Goal: Book appointment/travel/reservation

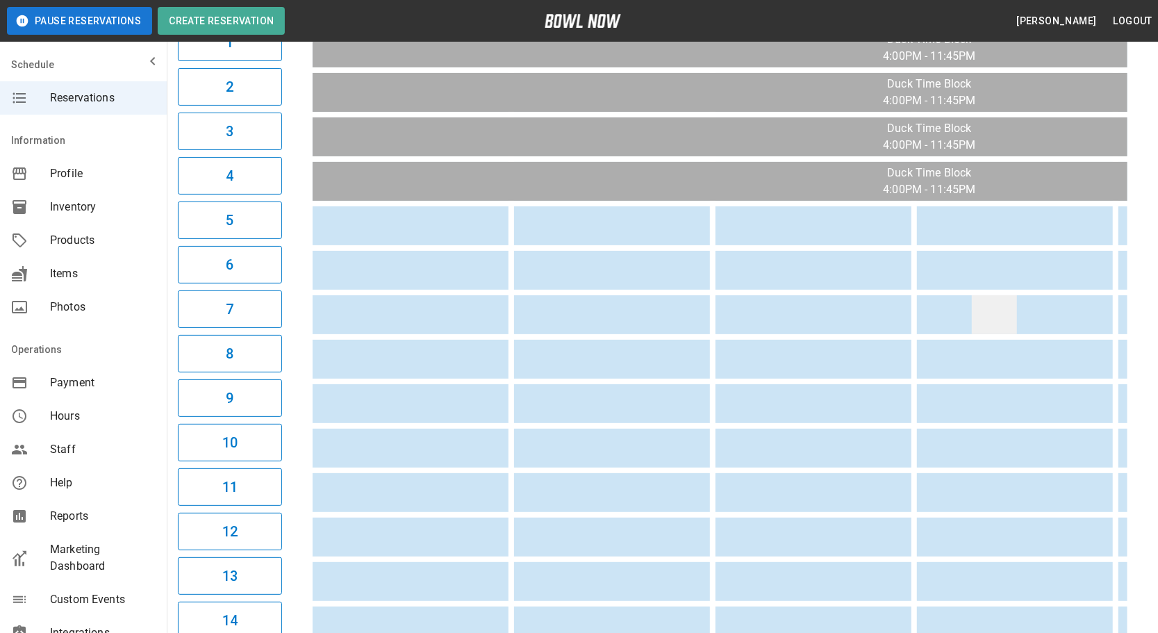
scroll to position [126, 0]
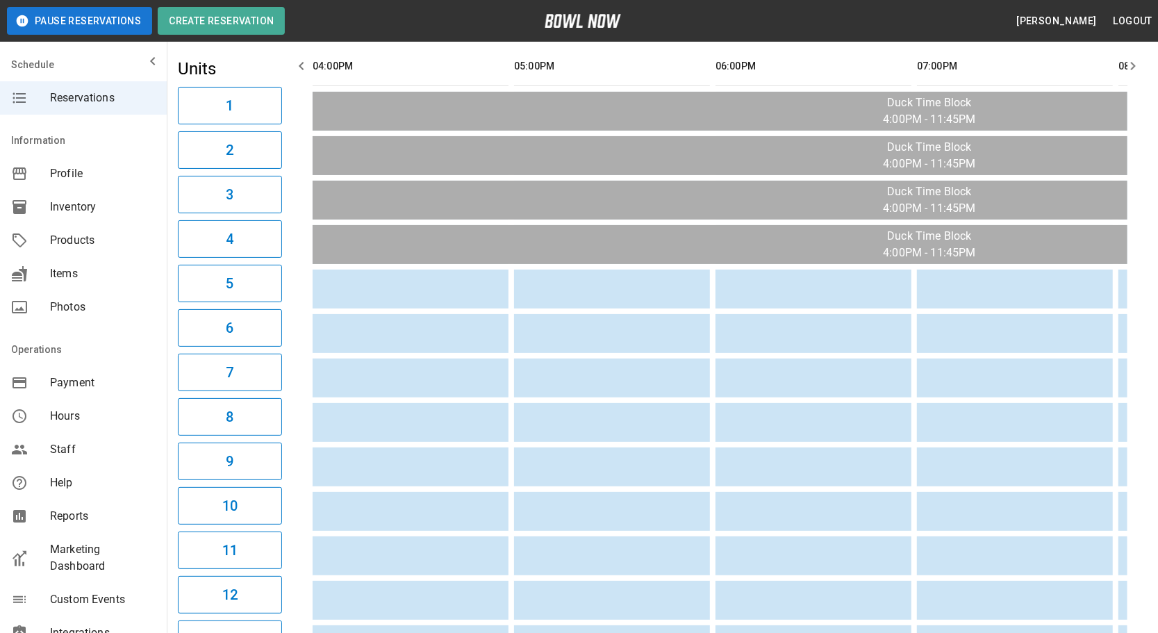
click at [1135, 74] on button "button" at bounding box center [1133, 66] width 28 height 28
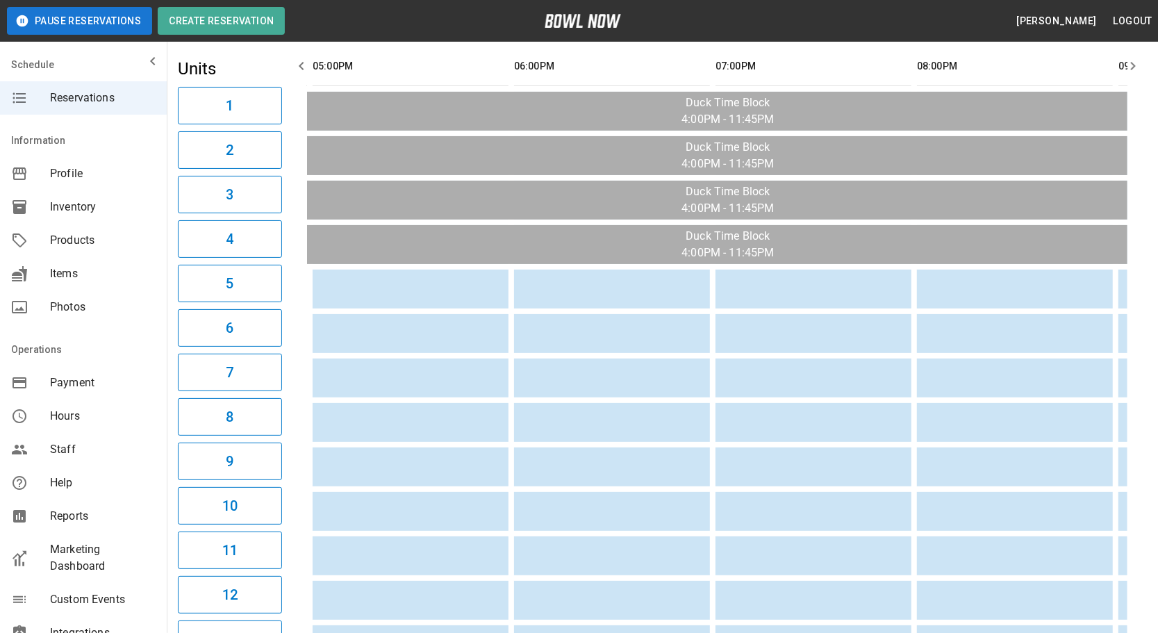
click at [1135, 73] on icon "button" at bounding box center [1133, 66] width 17 height 17
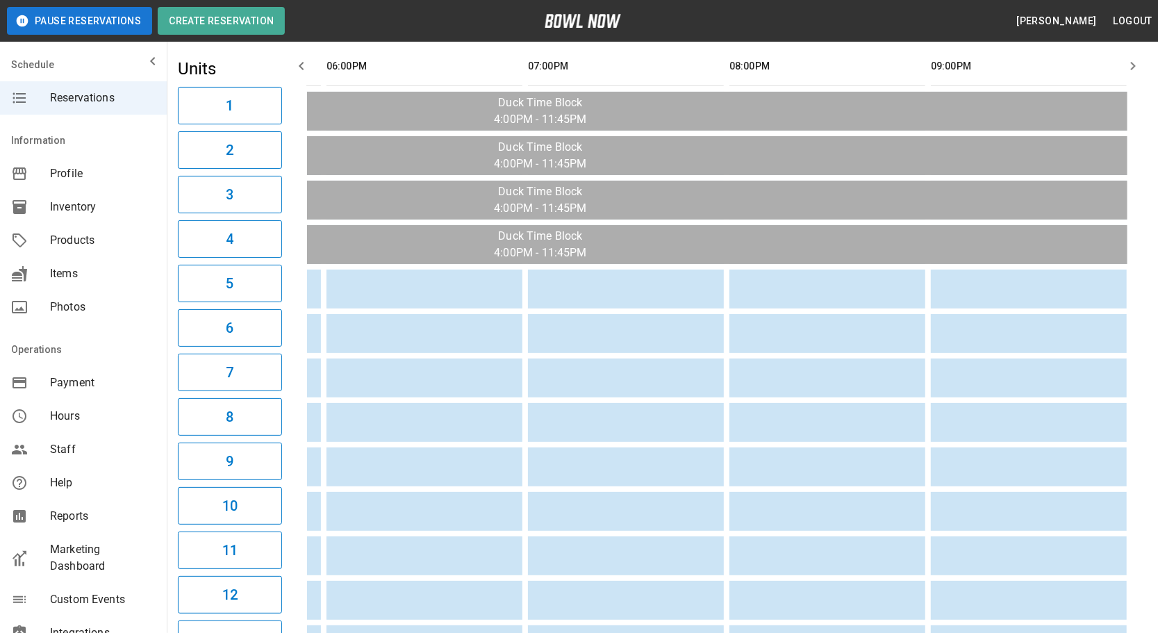
scroll to position [0, 0]
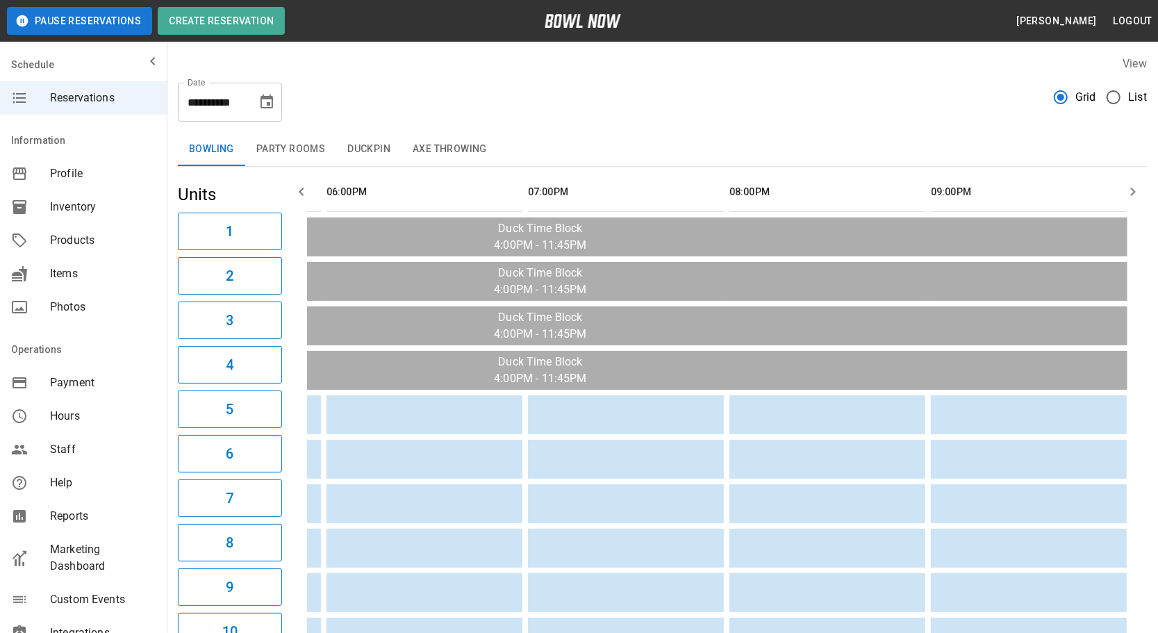
click at [265, 108] on icon "Choose date, selected date is Oct 2, 2025" at bounding box center [266, 102] width 17 height 17
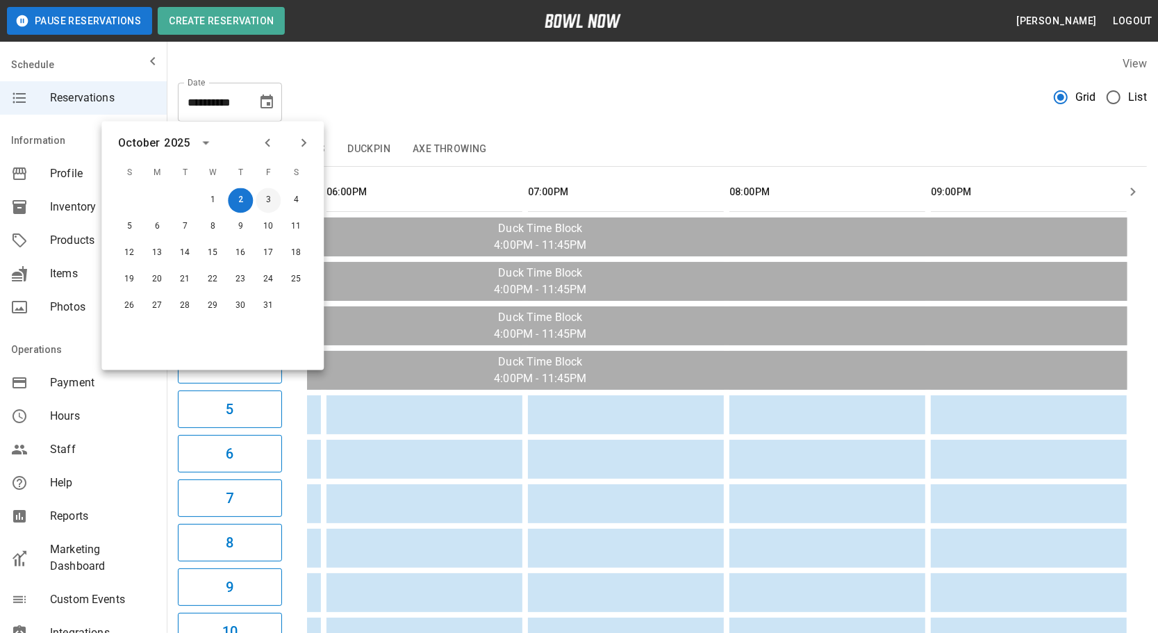
click at [272, 200] on button "3" at bounding box center [268, 200] width 25 height 25
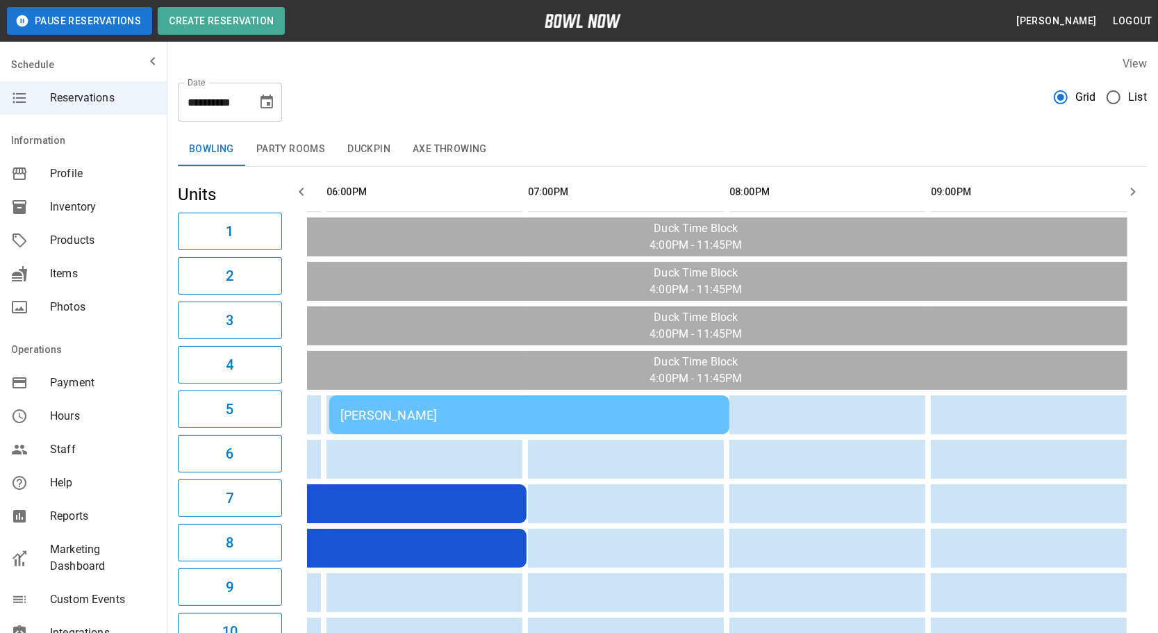
click at [312, 196] on button "button" at bounding box center [302, 192] width 28 height 28
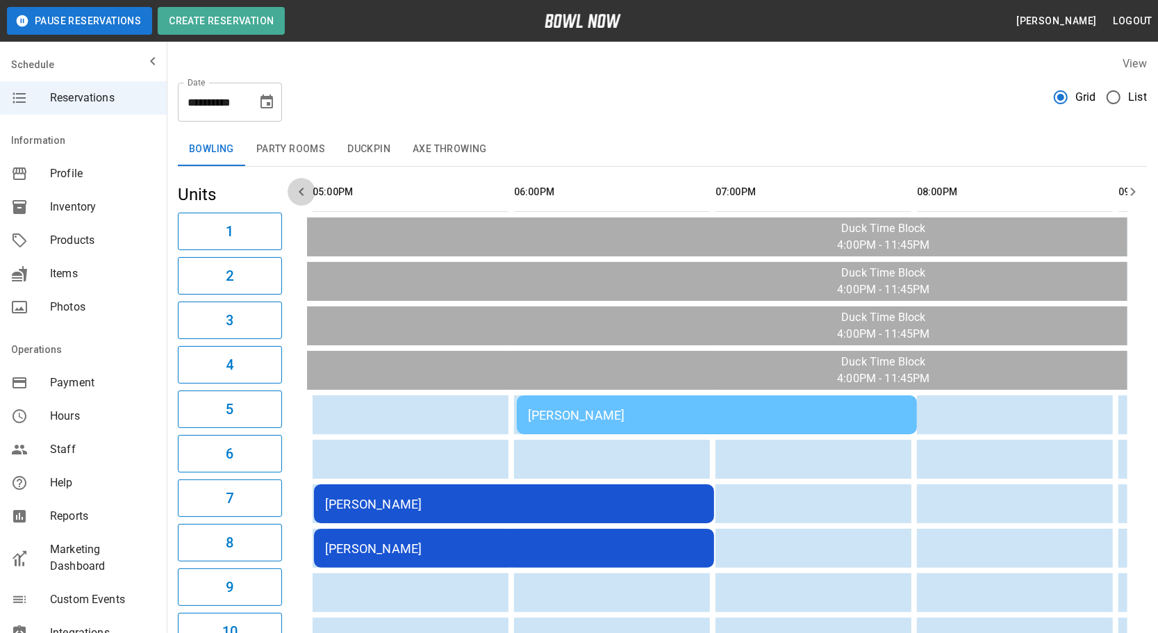
click at [312, 196] on button "button" at bounding box center [302, 192] width 28 height 28
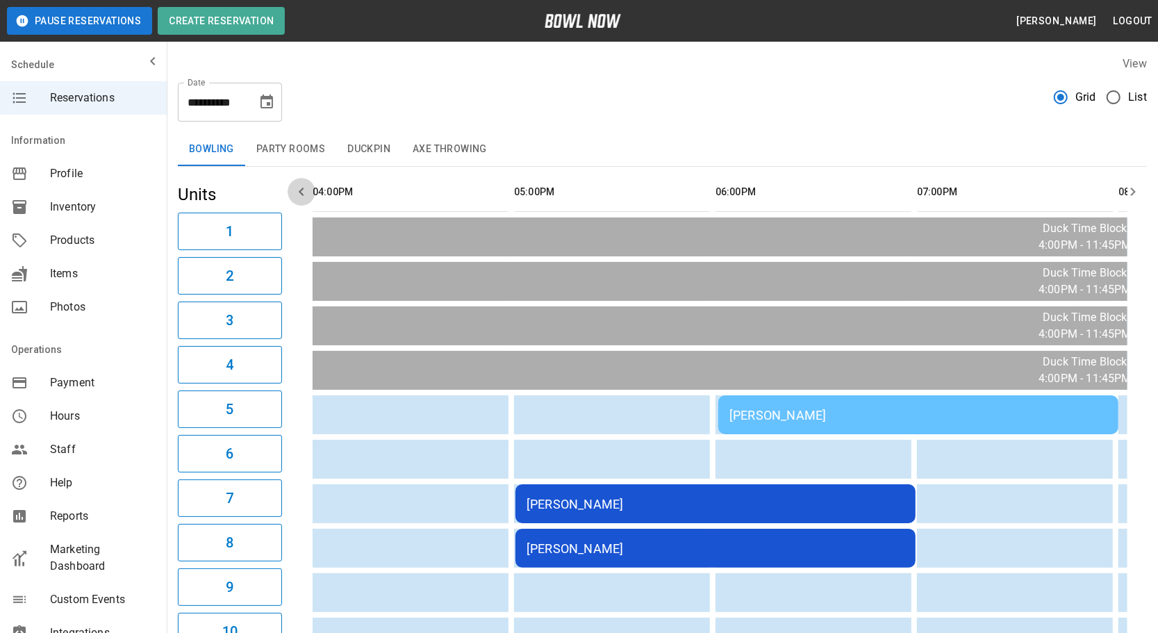
click at [312, 196] on button "button" at bounding box center [302, 192] width 28 height 28
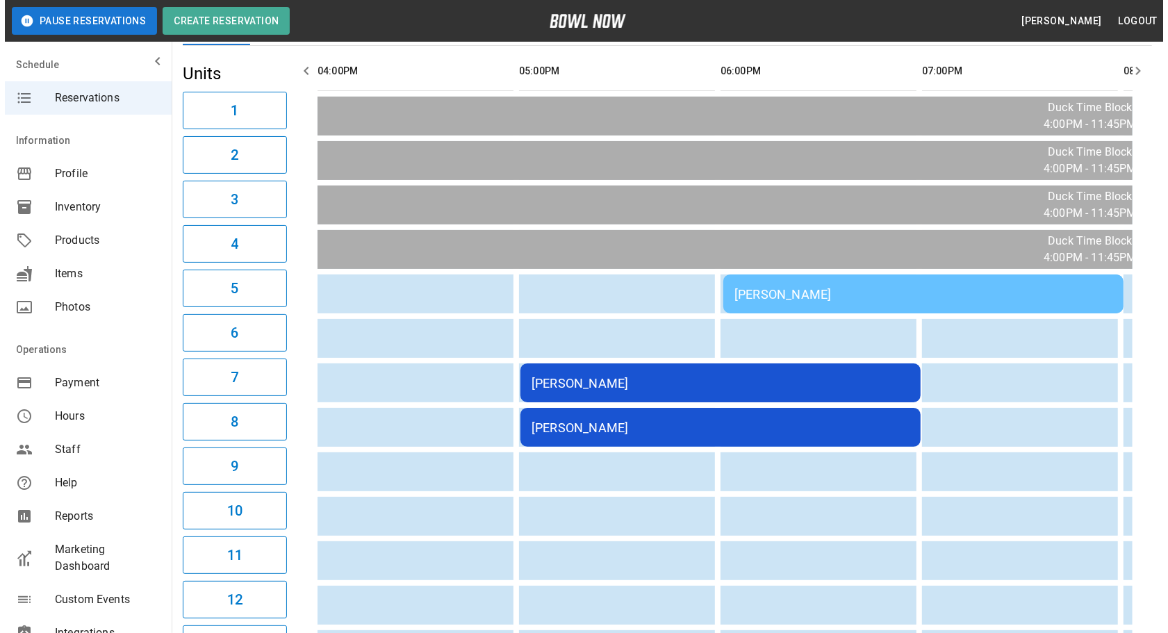
scroll to position [126, 0]
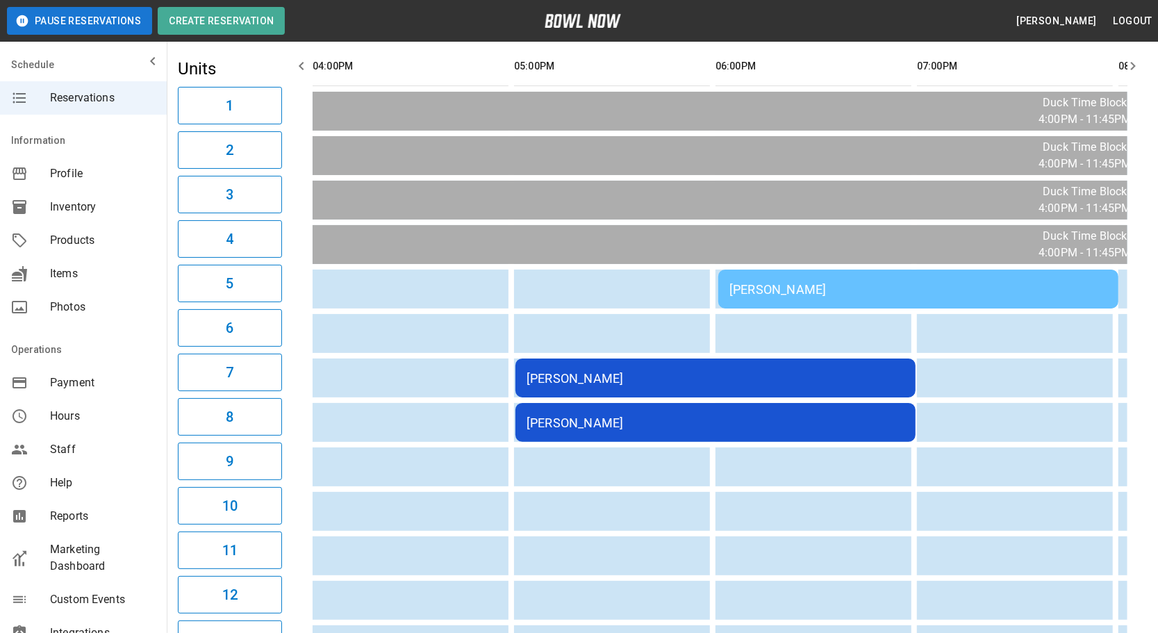
click at [630, 371] on div "[PERSON_NAME]" at bounding box center [716, 378] width 378 height 15
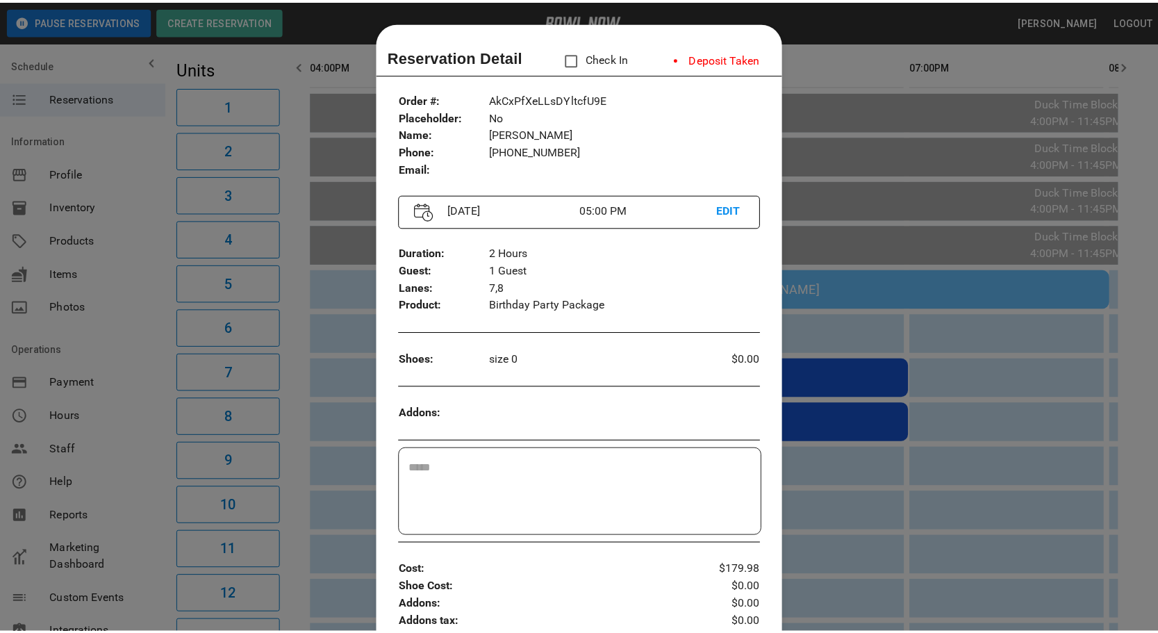
scroll to position [22, 0]
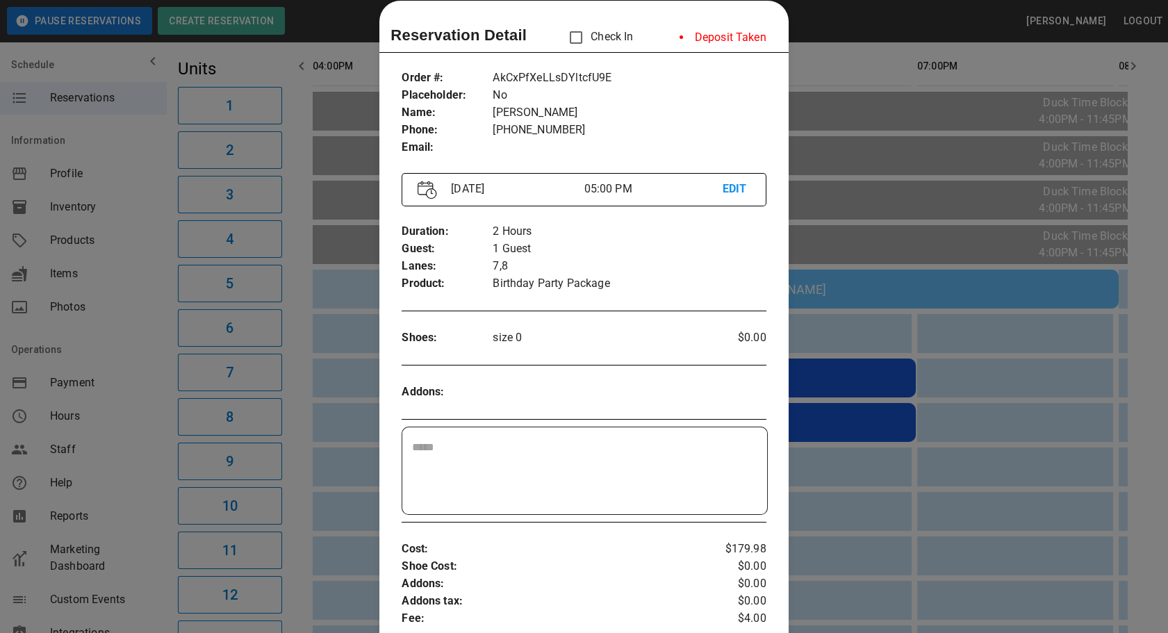
click at [957, 377] on div at bounding box center [584, 316] width 1168 height 633
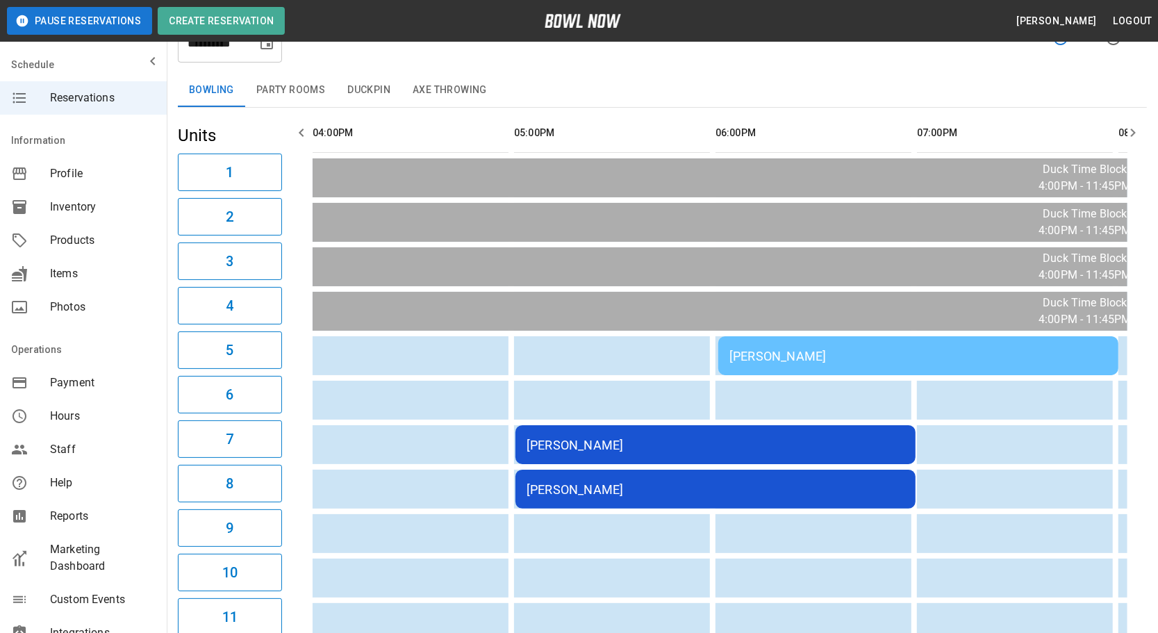
scroll to position [0, 0]
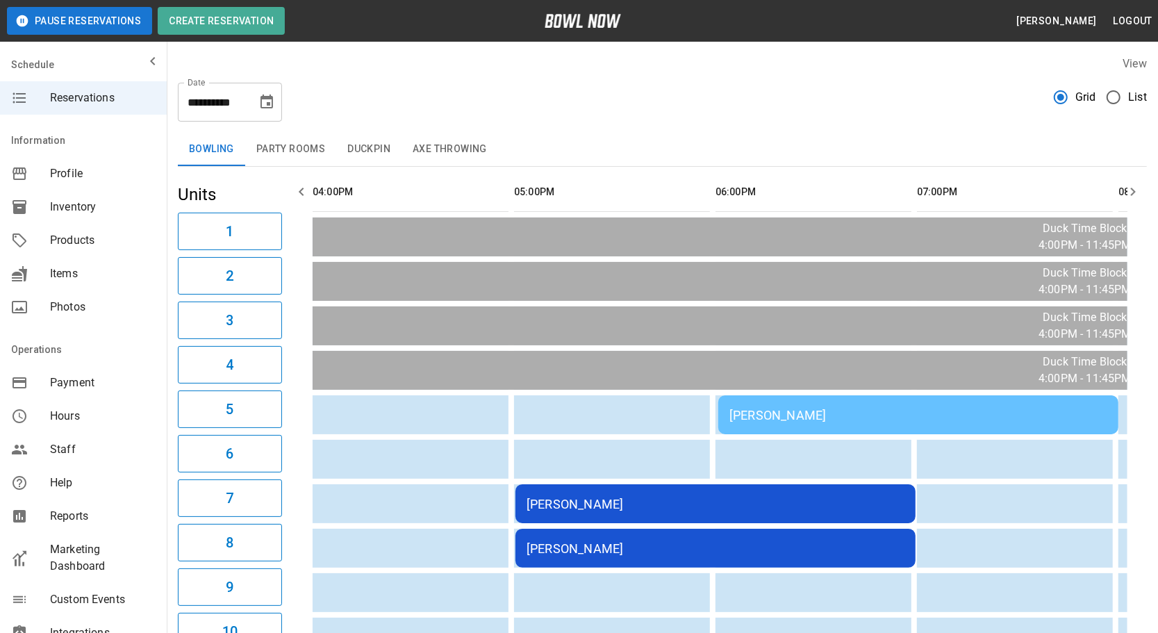
click at [1137, 198] on icon "button" at bounding box center [1133, 191] width 17 height 17
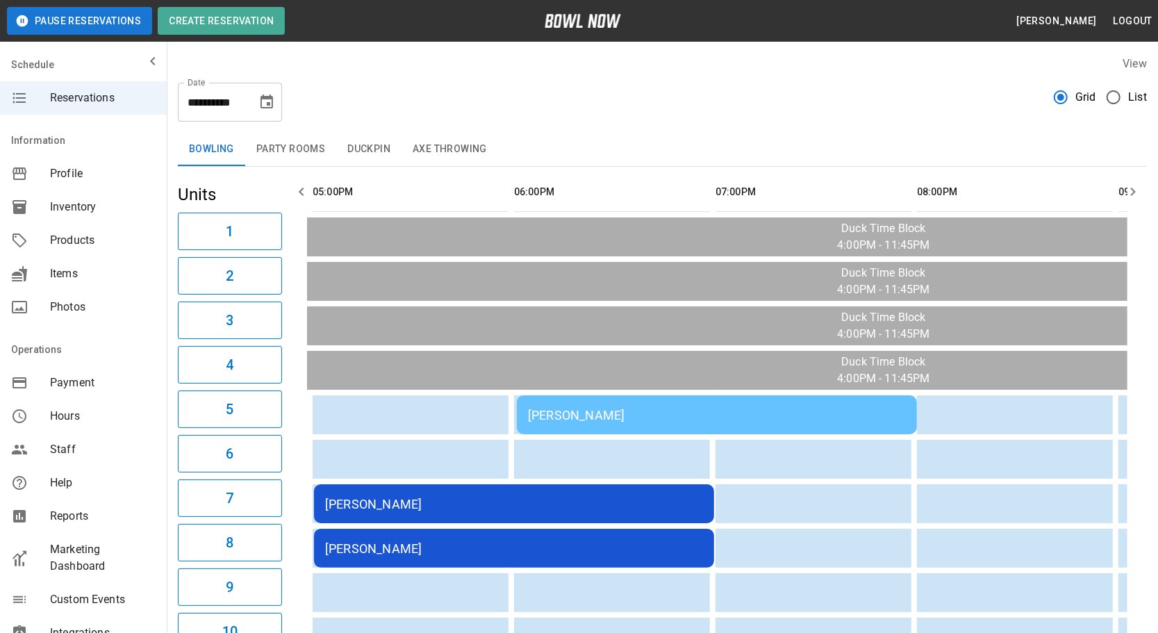
click at [1137, 198] on icon "button" at bounding box center [1133, 191] width 17 height 17
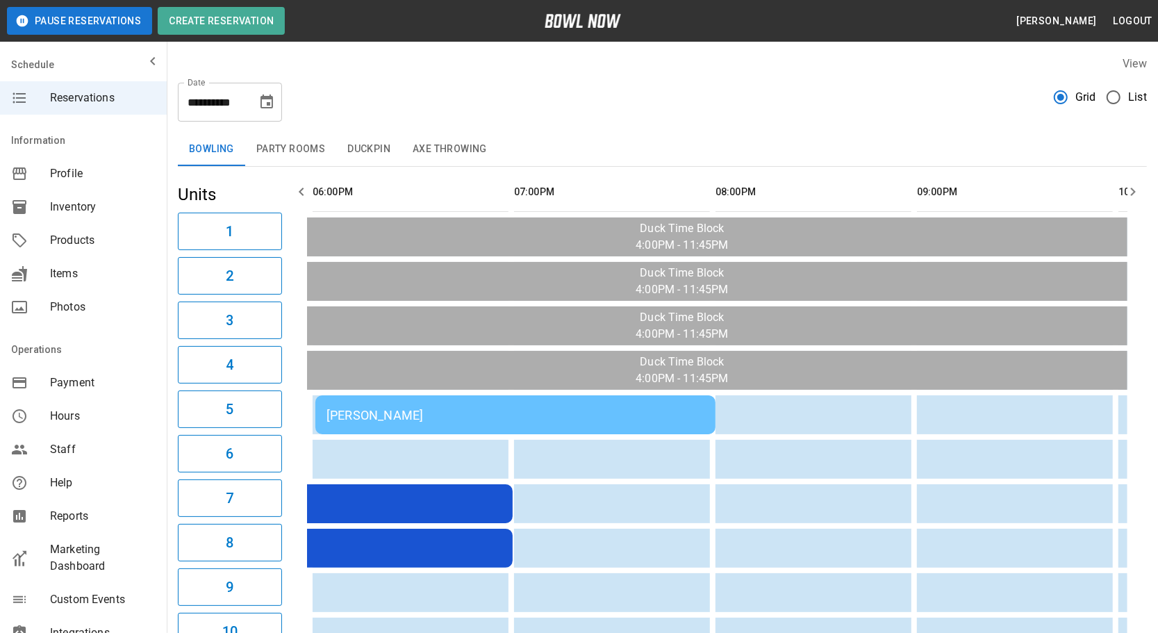
click at [1137, 198] on icon "button" at bounding box center [1133, 191] width 17 height 17
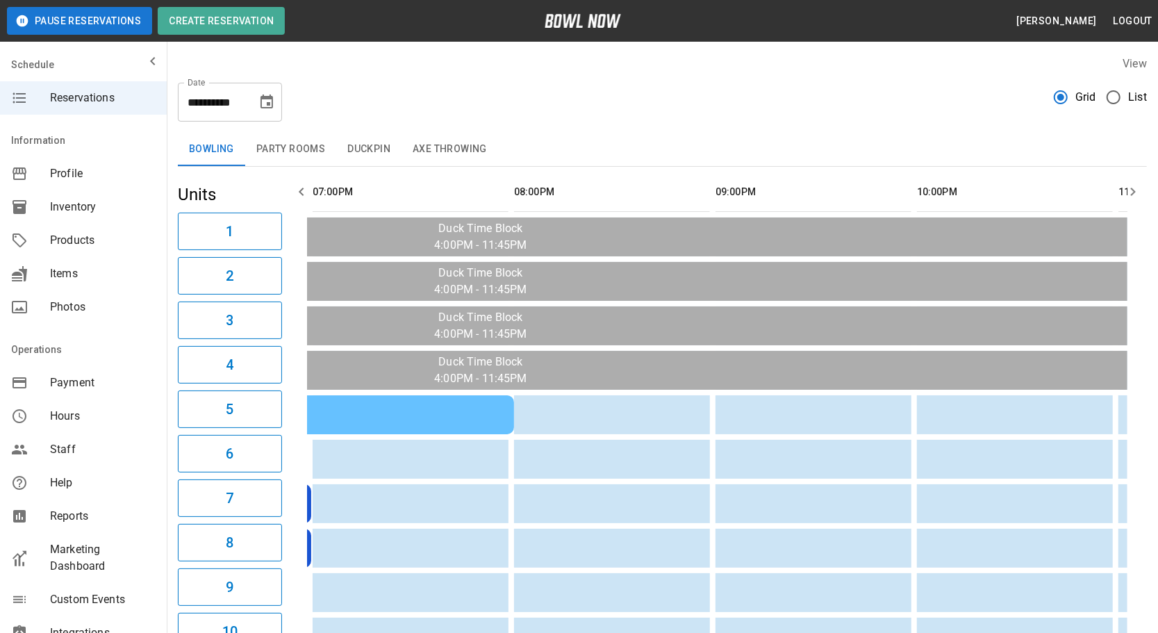
click at [1137, 198] on icon "button" at bounding box center [1133, 191] width 17 height 17
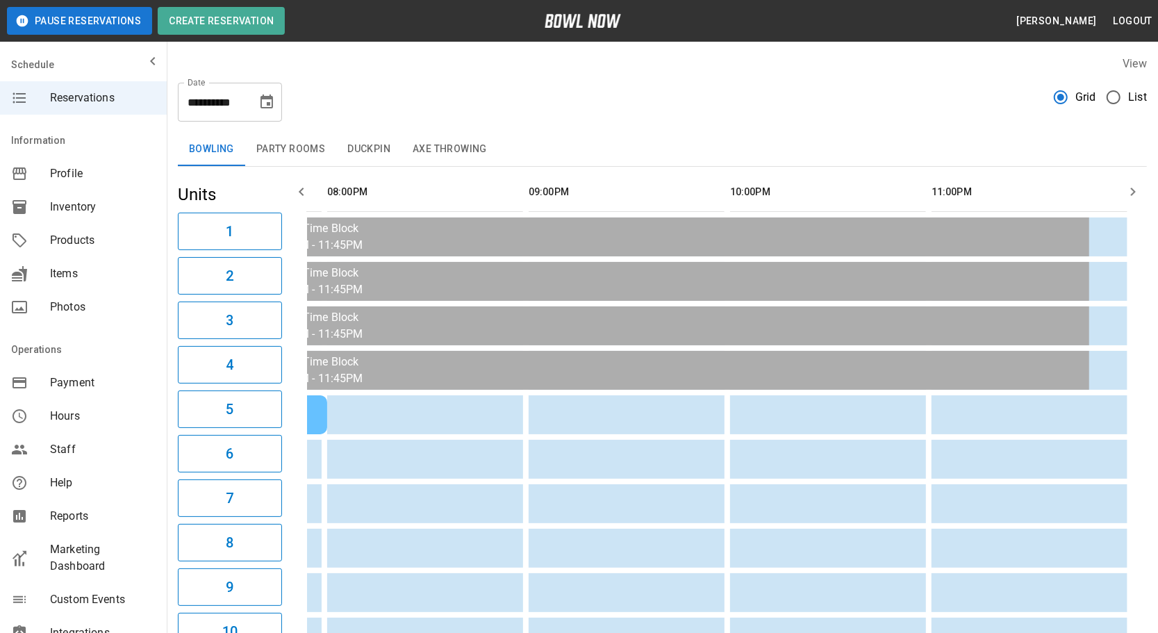
click at [1137, 198] on icon "button" at bounding box center [1133, 191] width 17 height 17
click at [841, 188] on th "sticky table" at bounding box center [863, 192] width 45 height 40
click at [302, 192] on icon "button" at bounding box center [301, 191] width 17 height 17
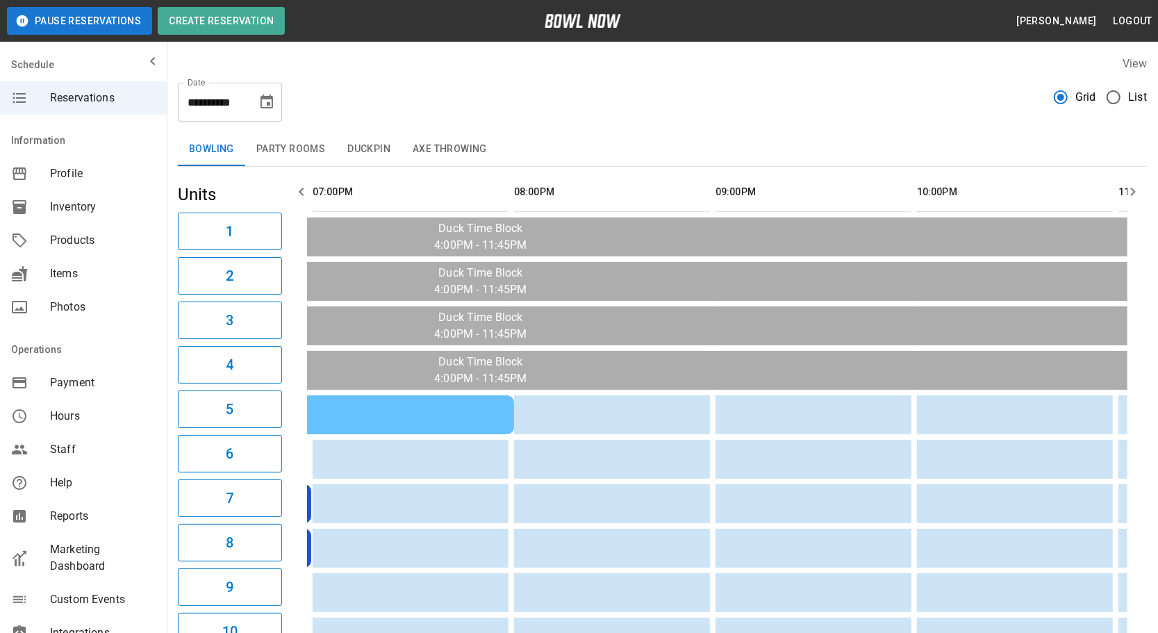
click at [302, 192] on icon "button" at bounding box center [301, 191] width 17 height 17
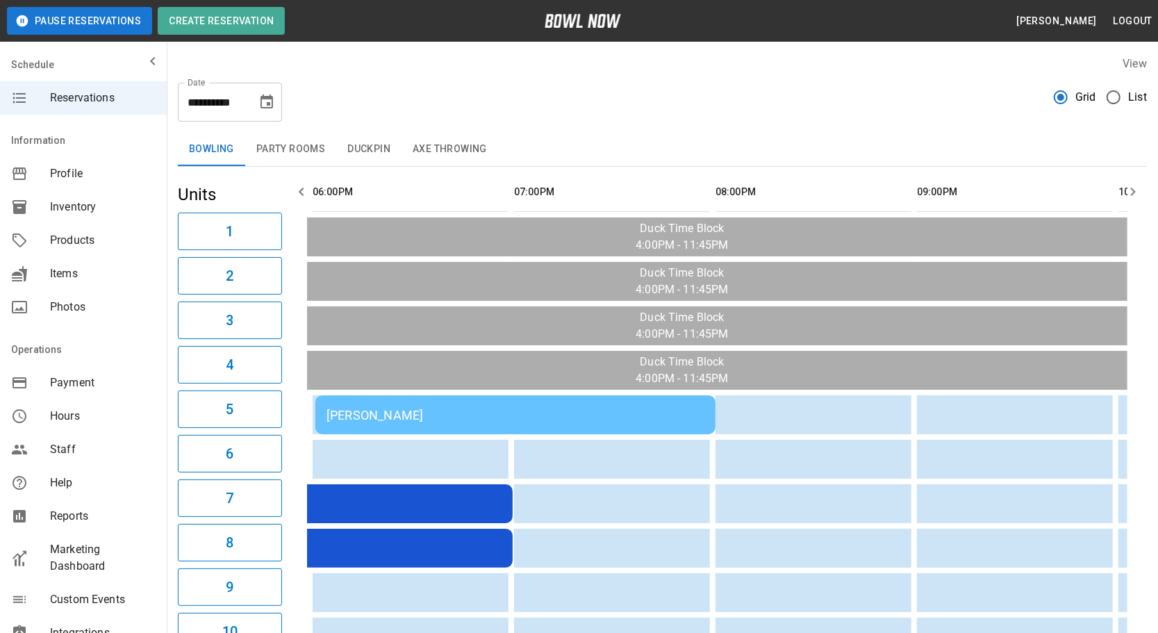
click at [302, 192] on icon "button" at bounding box center [301, 191] width 17 height 17
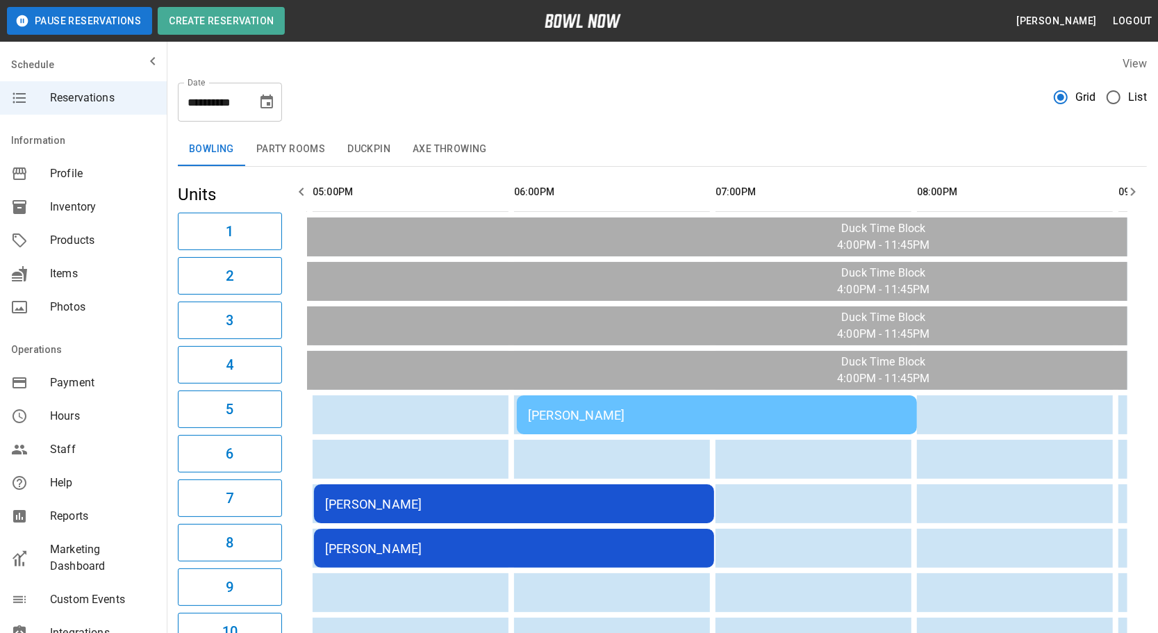
click at [302, 192] on icon "button" at bounding box center [301, 191] width 17 height 17
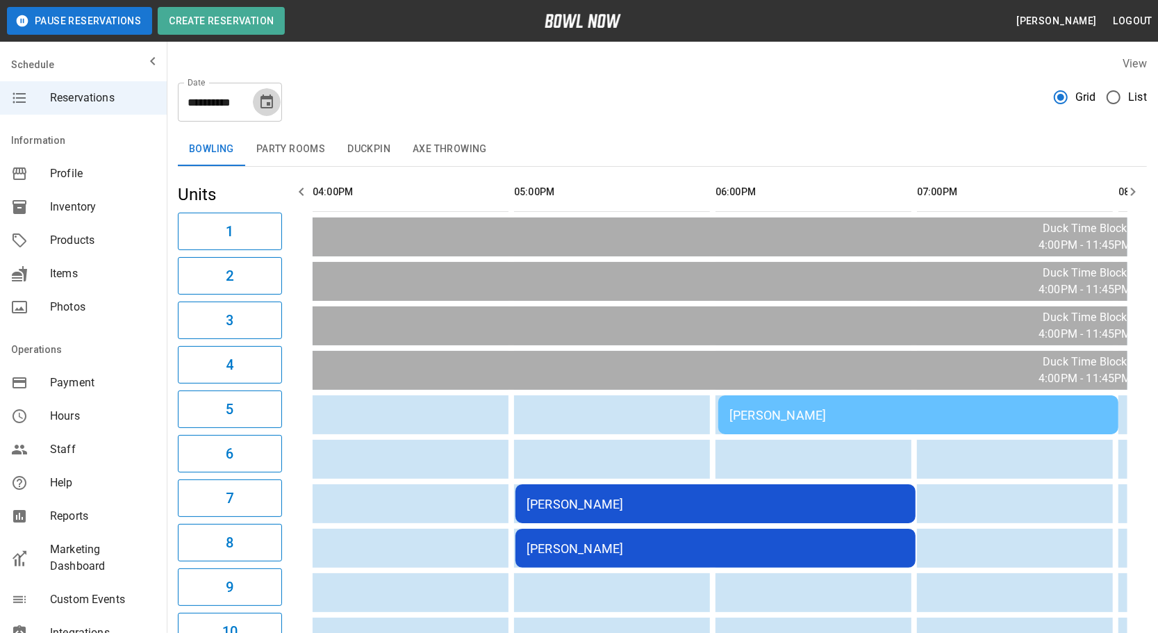
click at [265, 110] on icon "Choose date, selected date is Oct 3, 2025" at bounding box center [266, 102] width 17 height 17
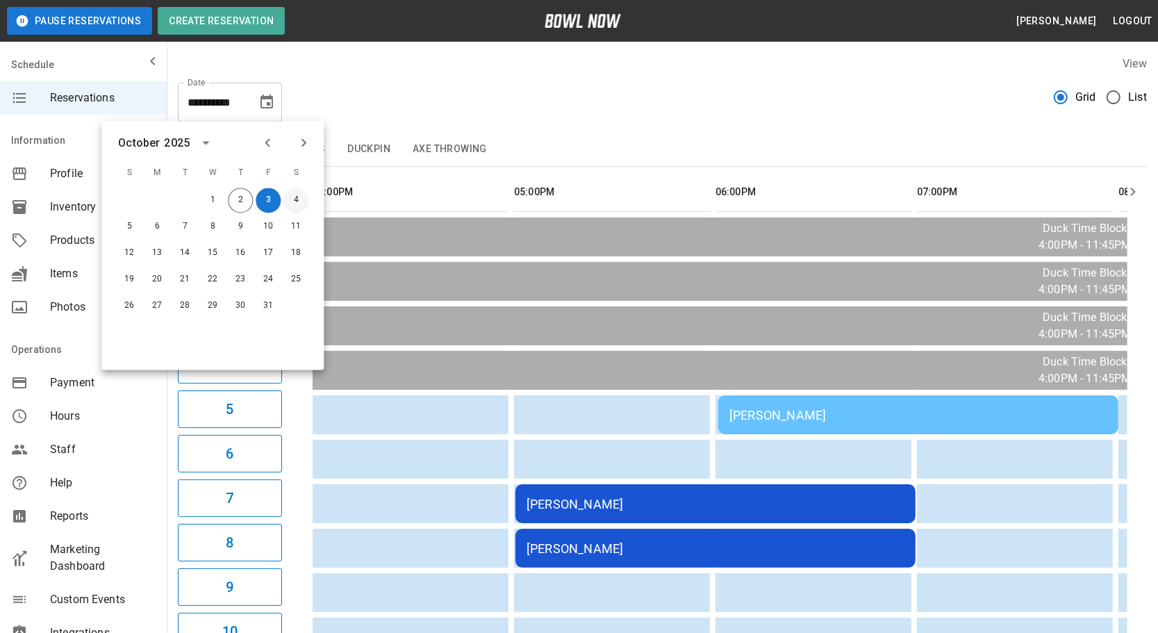
click at [290, 204] on button "4" at bounding box center [295, 200] width 25 height 25
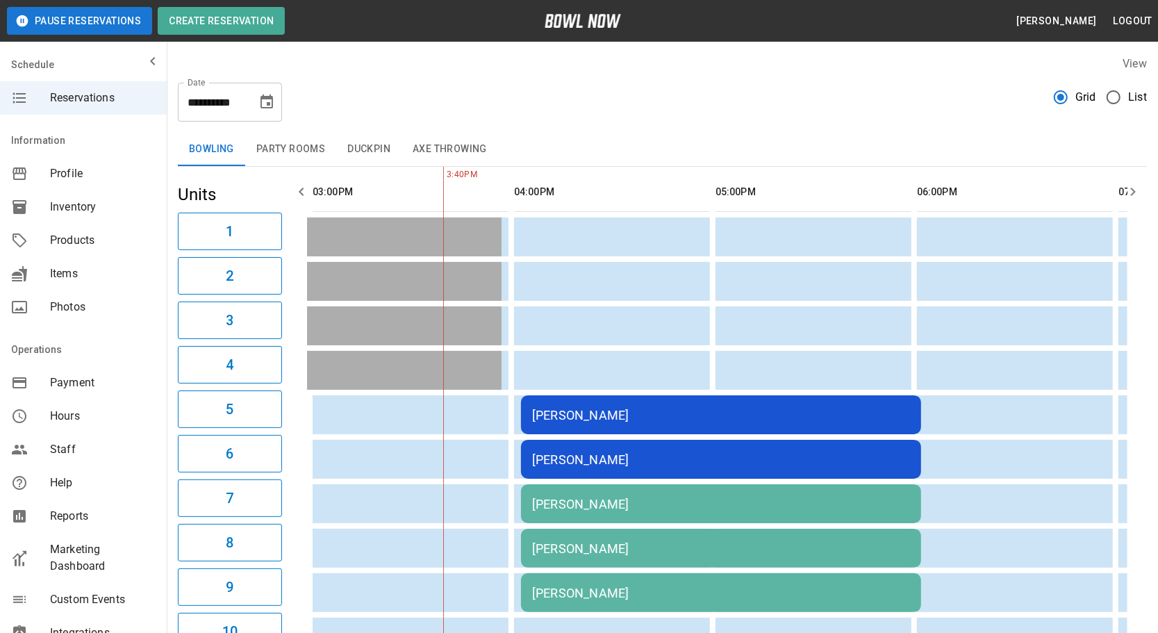
click at [311, 188] on button "button" at bounding box center [302, 192] width 28 height 28
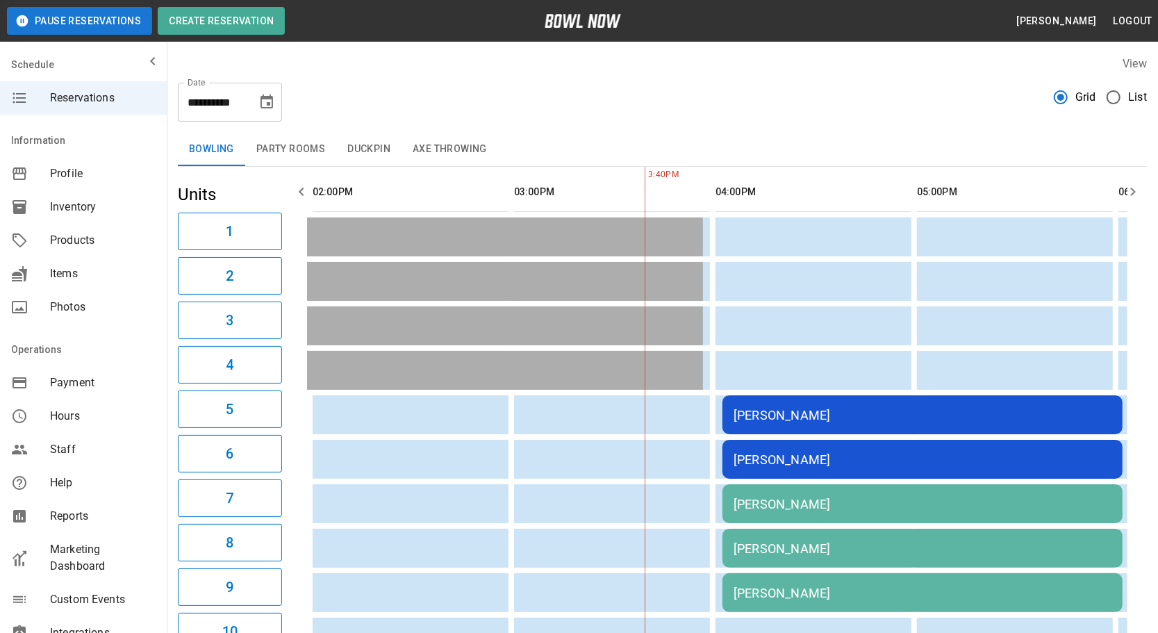
click at [311, 188] on button "button" at bounding box center [302, 192] width 28 height 28
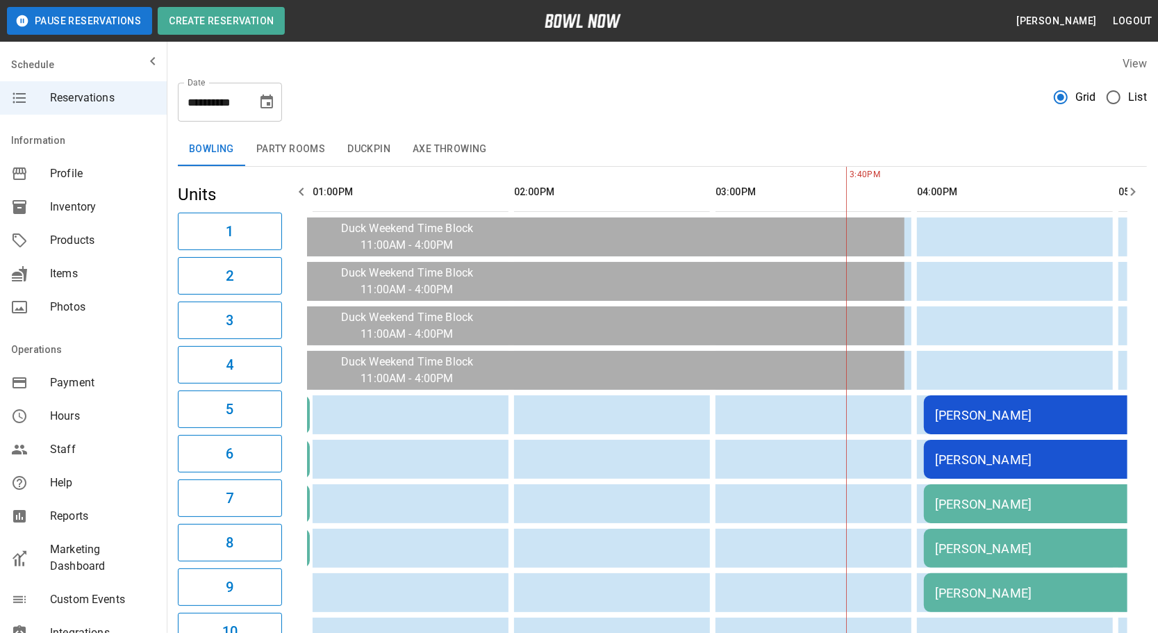
click at [311, 188] on button "button" at bounding box center [302, 192] width 28 height 28
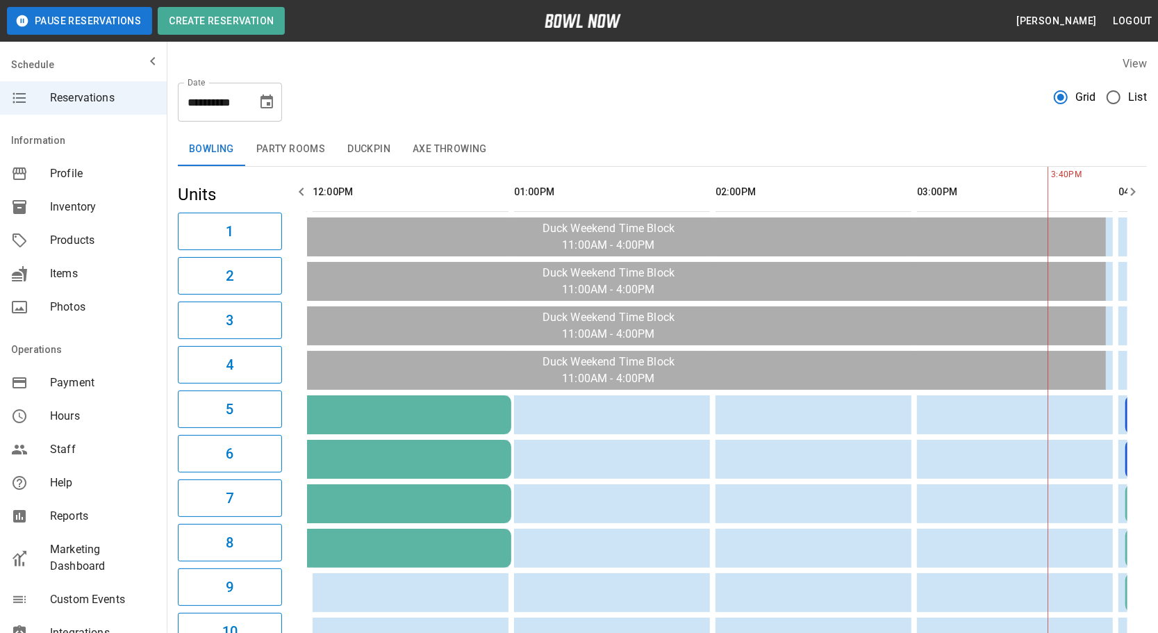
click at [311, 188] on button "button" at bounding box center [302, 192] width 28 height 28
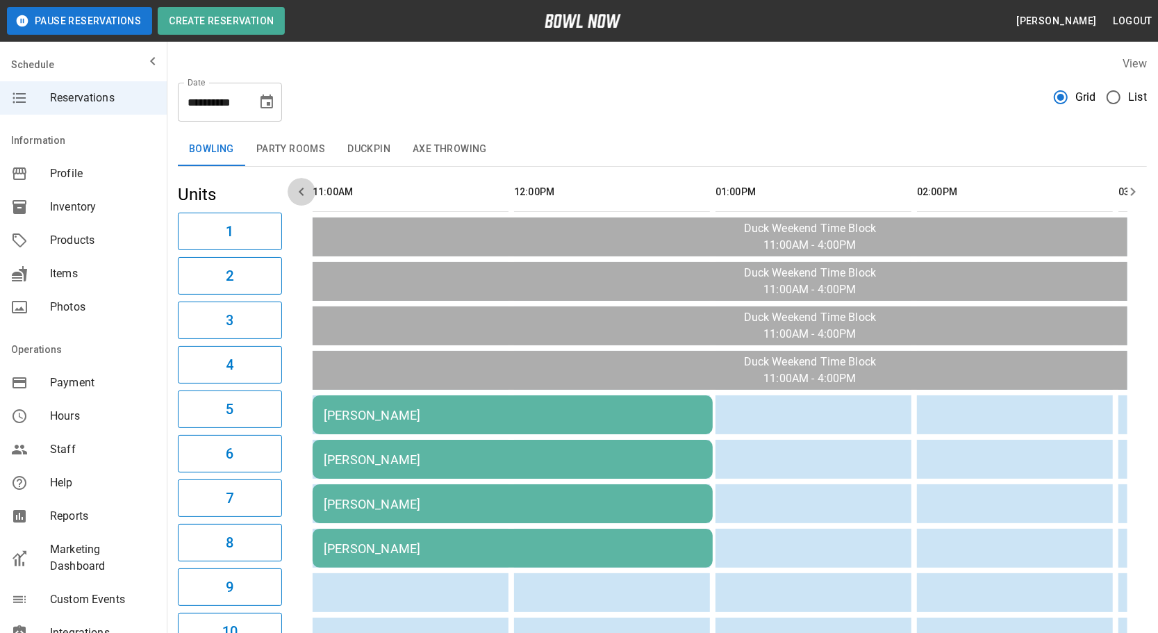
click at [311, 188] on button "button" at bounding box center [302, 192] width 28 height 28
click at [263, 104] on icon "Choose date, selected date is Oct 4, 2025" at bounding box center [266, 102] width 17 height 17
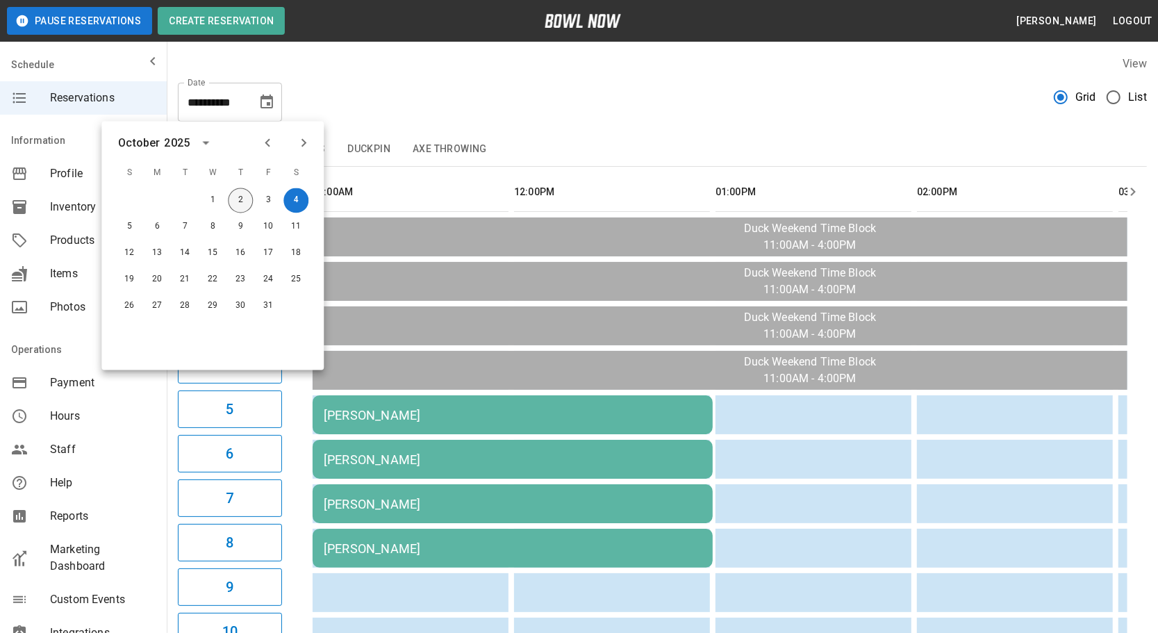
click at [249, 201] on button "2" at bounding box center [240, 200] width 25 height 25
type input "**********"
